Goal: Task Accomplishment & Management: Manage account settings

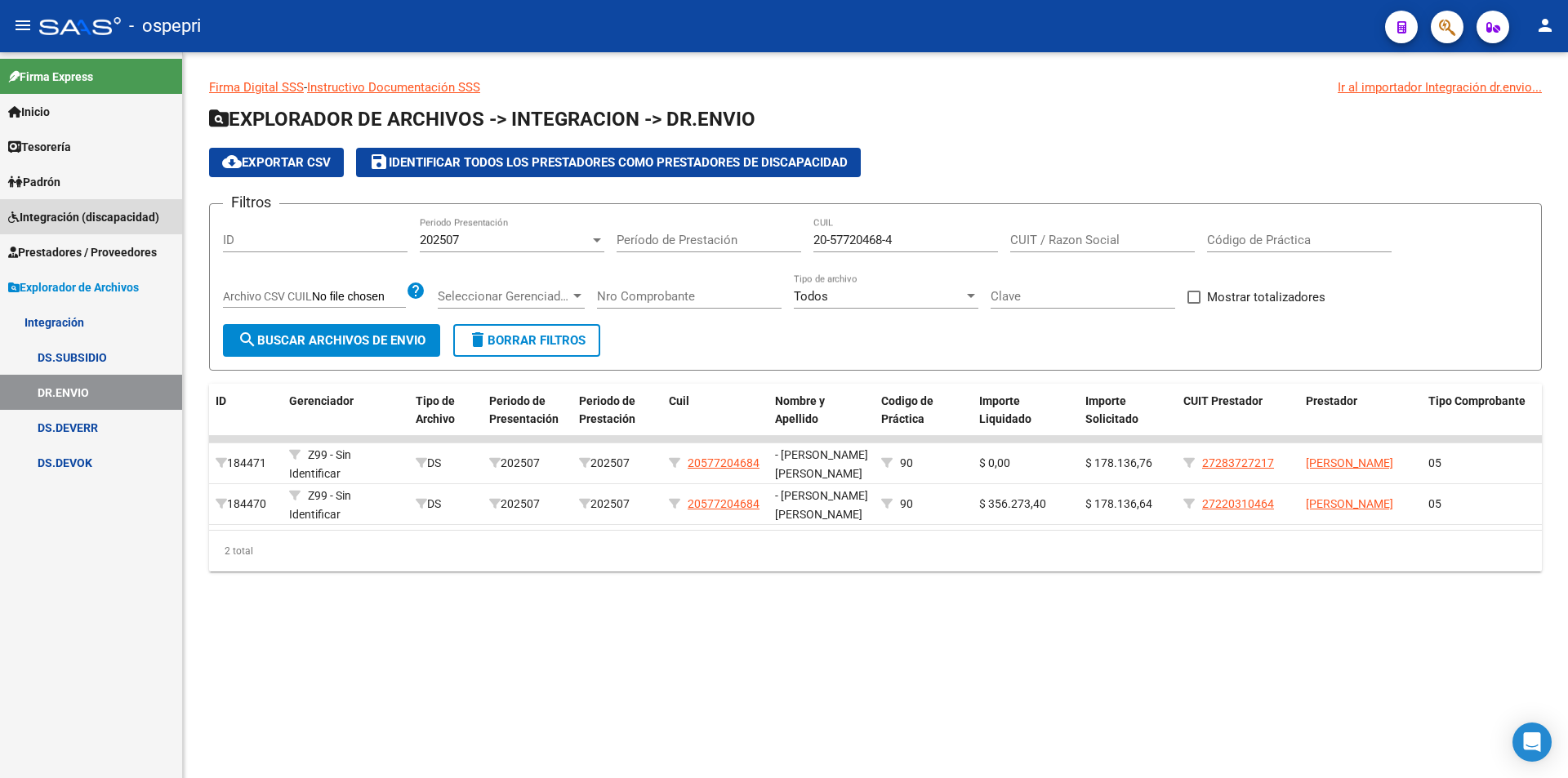
click at [77, 215] on span "Integración (discapacidad)" at bounding box center [83, 216] width 151 height 18
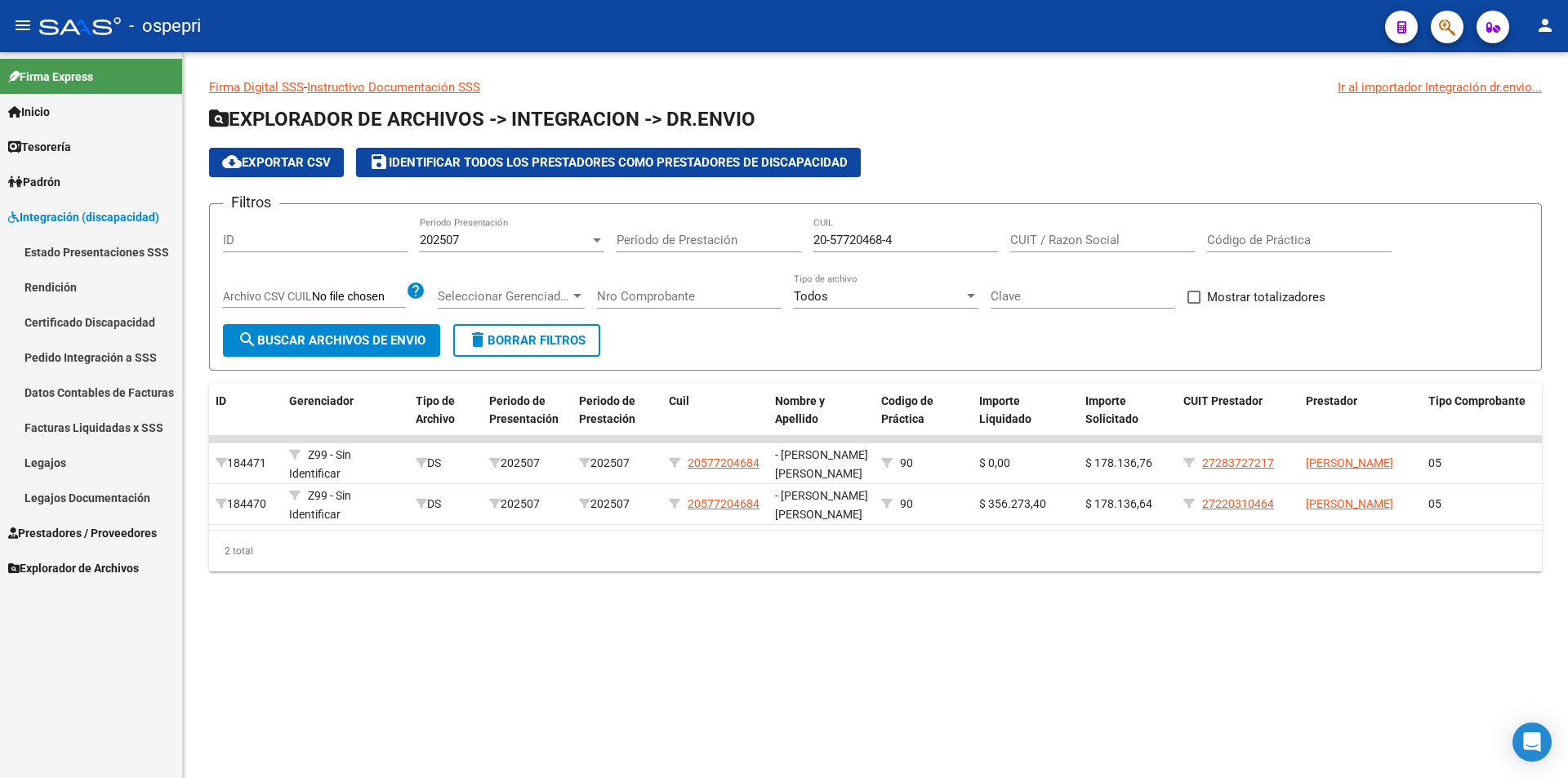
click at [59, 466] on link "Legajos" at bounding box center [91, 462] width 182 height 35
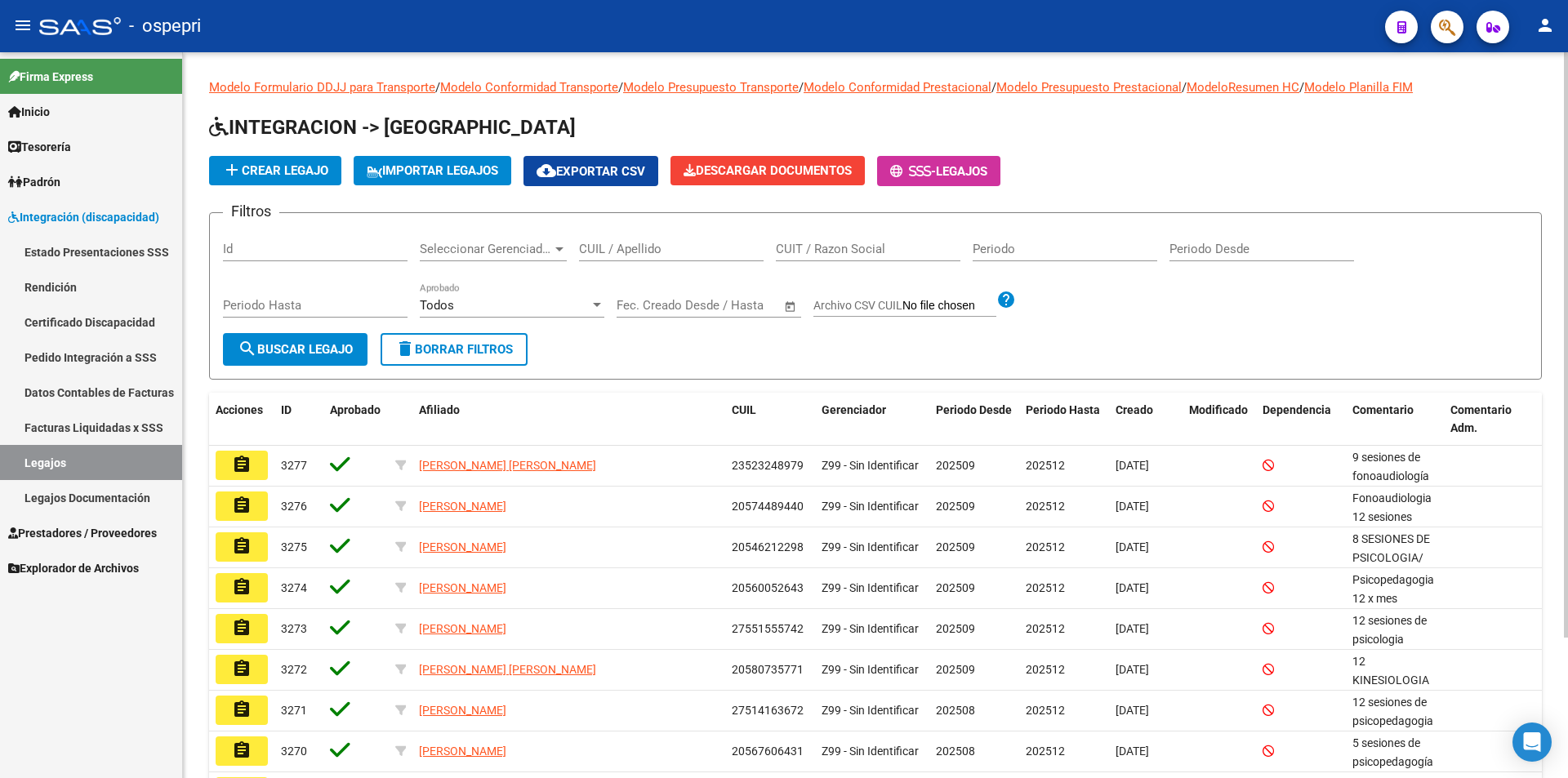
click at [653, 249] on input "CUIL / Apellido" at bounding box center [671, 249] width 185 height 15
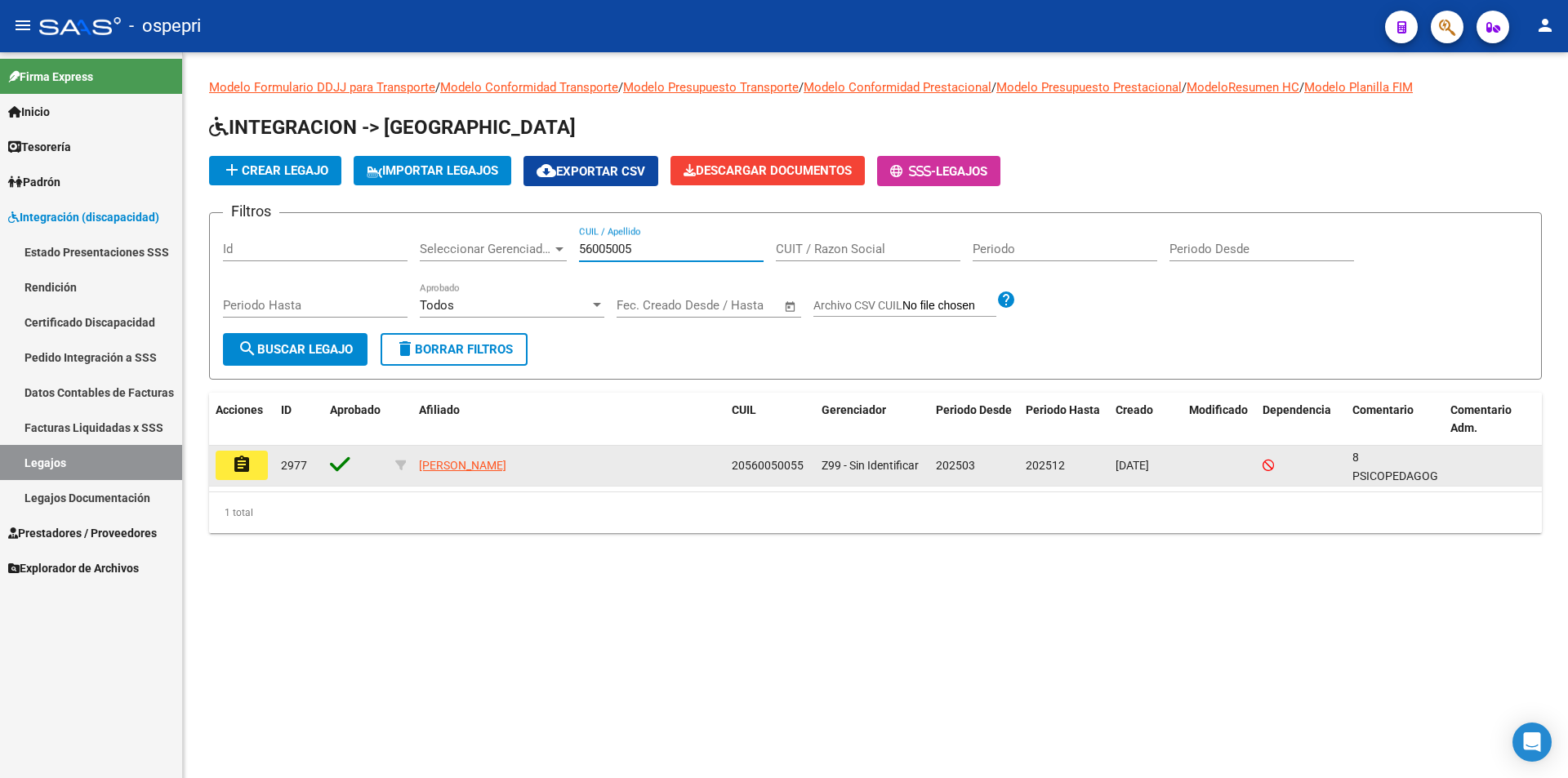
type input "56005005"
click at [250, 466] on mat-icon "assignment" at bounding box center [241, 464] width 19 height 19
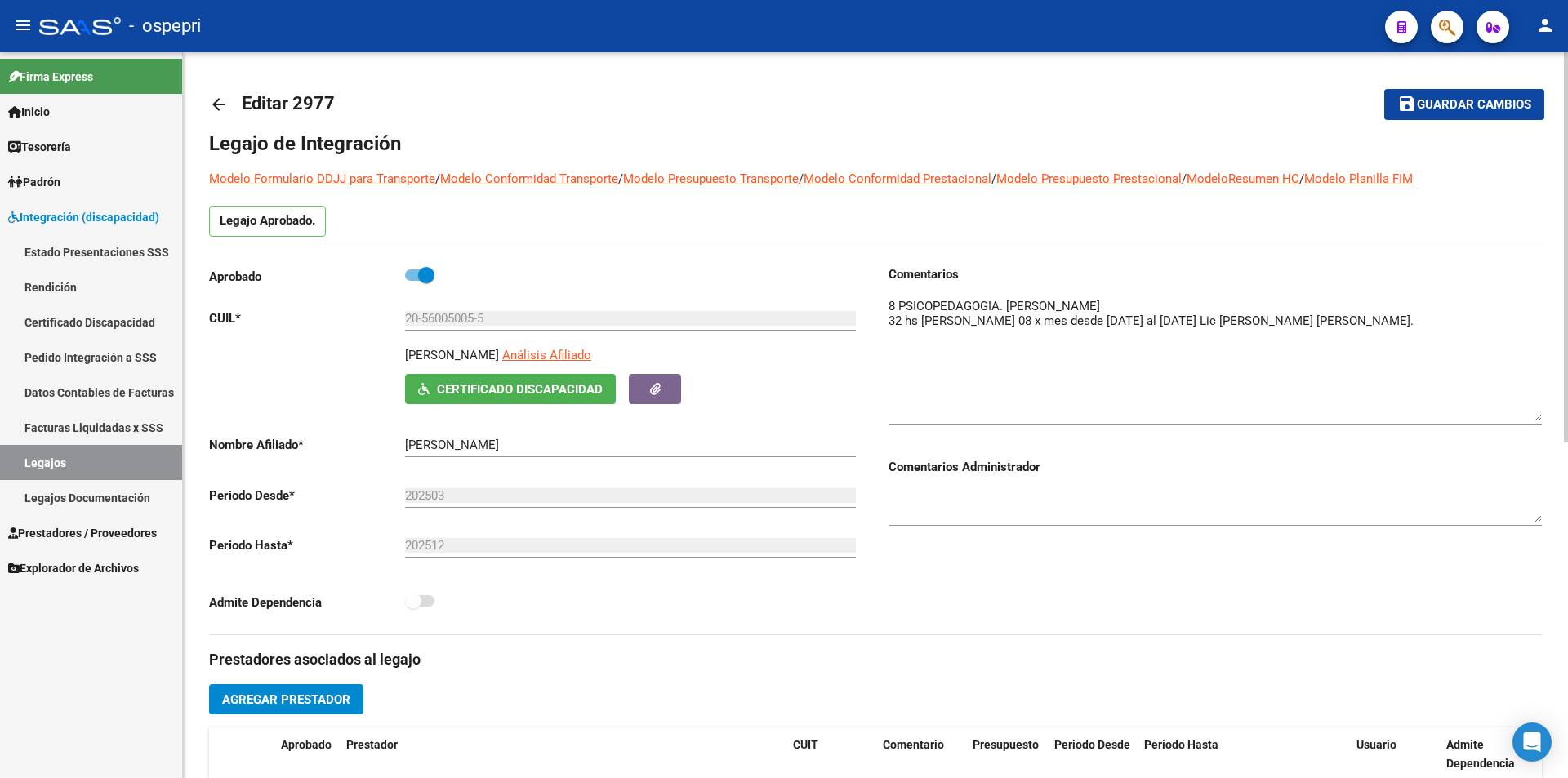
drag, startPoint x: 1536, startPoint y: 328, endPoint x: 1537, endPoint y: 428, distance: 100.0
click at [1537, 421] on textarea at bounding box center [1215, 359] width 654 height 124
drag, startPoint x: 474, startPoint y: 316, endPoint x: 420, endPoint y: 314, distance: 54.0
click at [420, 314] on input "20-56005005-5" at bounding box center [631, 318] width 451 height 15
click at [1491, 98] on span "Guardar cambios" at bounding box center [1474, 105] width 115 height 15
